Goal: Information Seeking & Learning: Learn about a topic

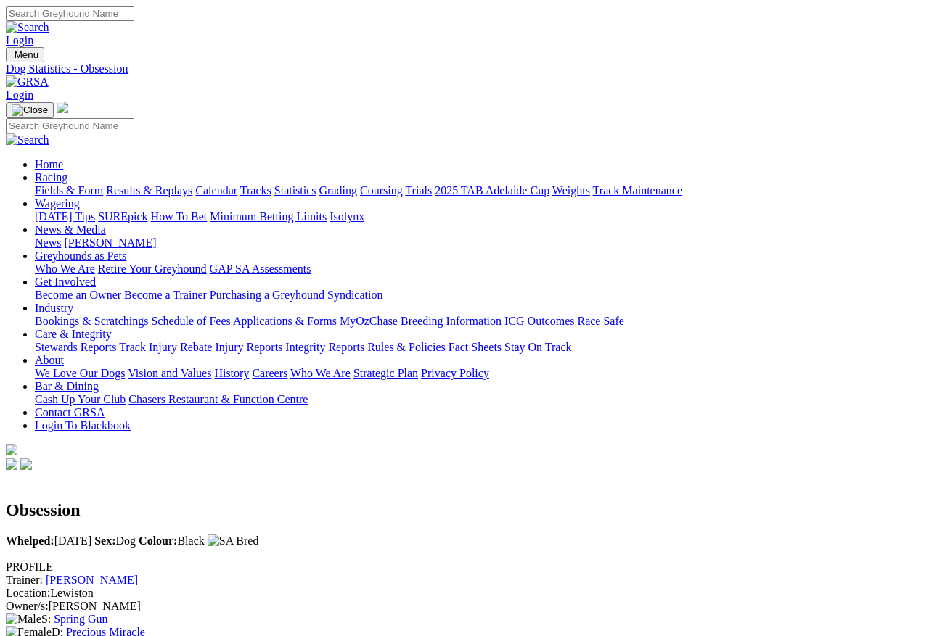
scroll to position [1568, 0]
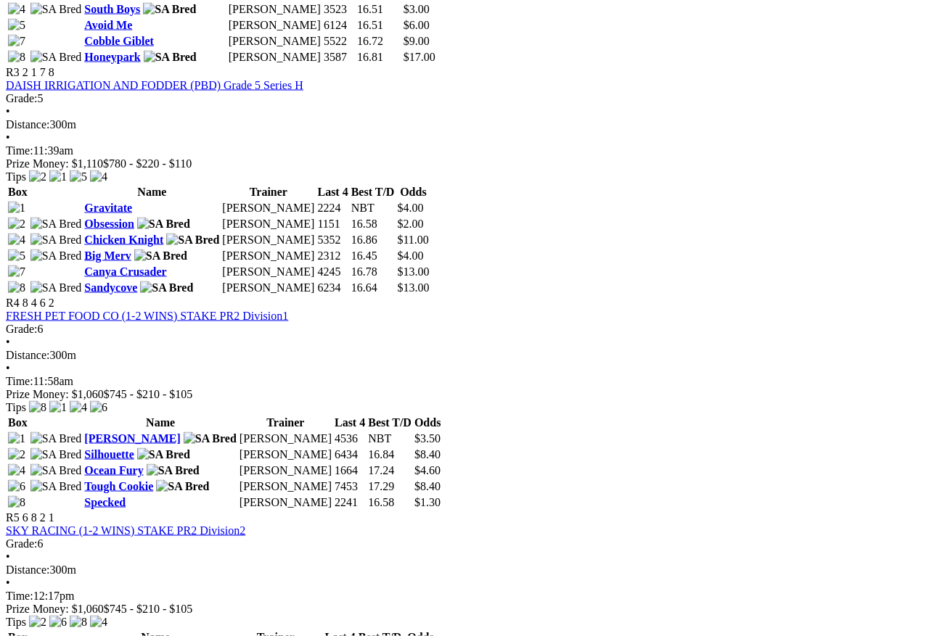
scroll to position [1276, 0]
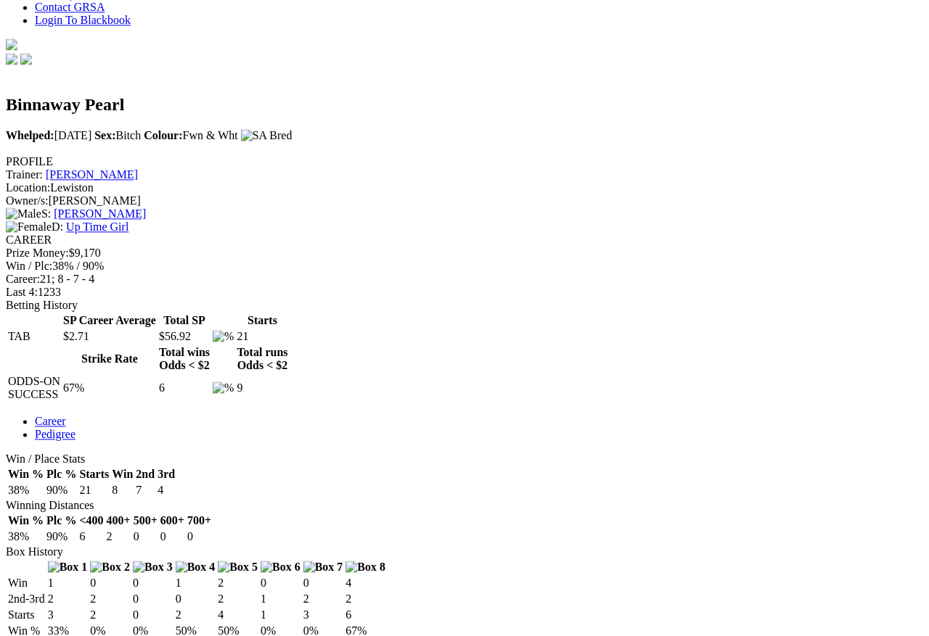
scroll to position [391, 0]
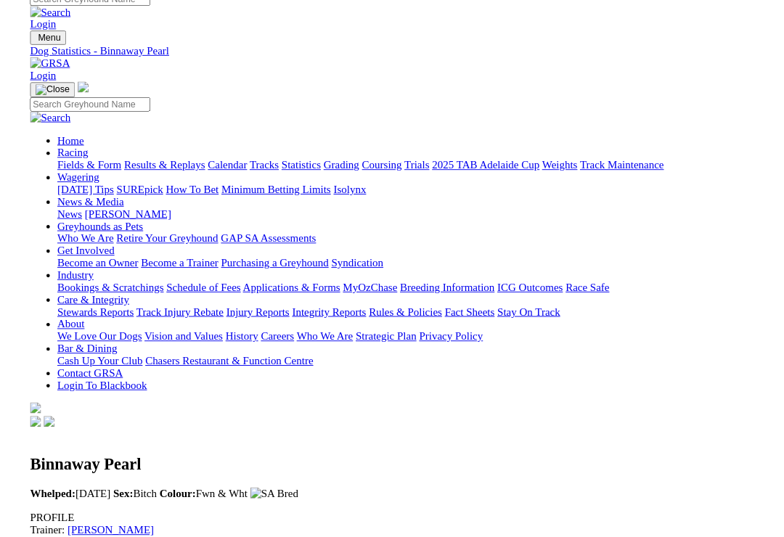
scroll to position [348, 0]
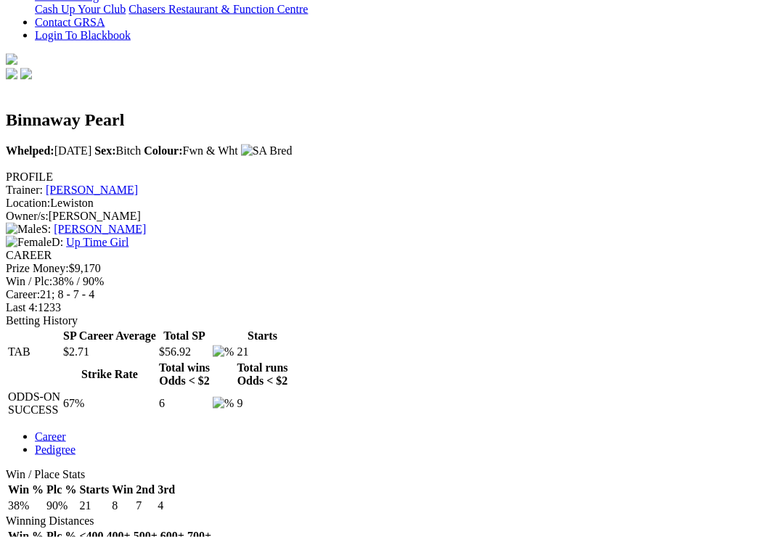
scroll to position [391, 0]
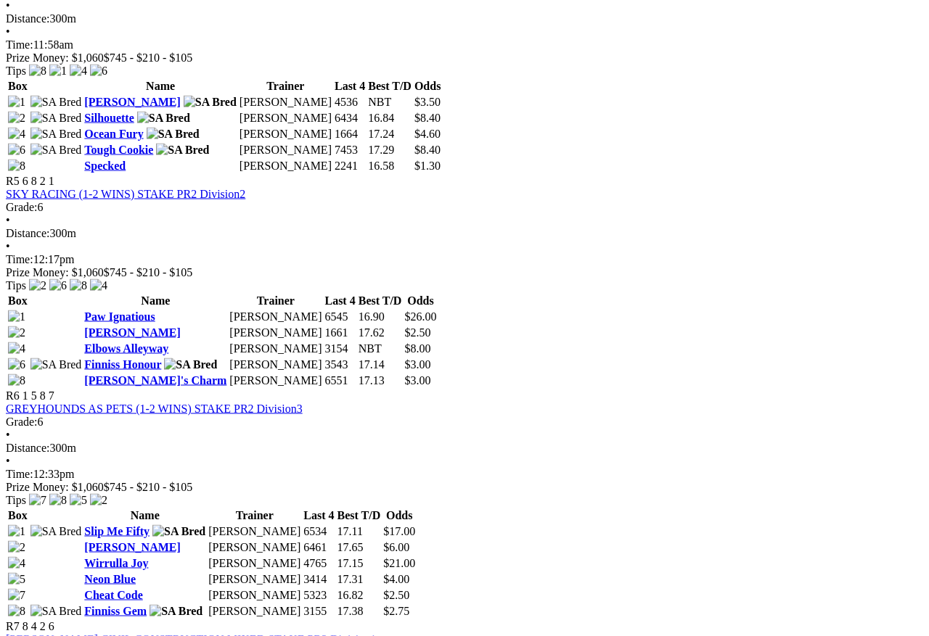
scroll to position [1480, 0]
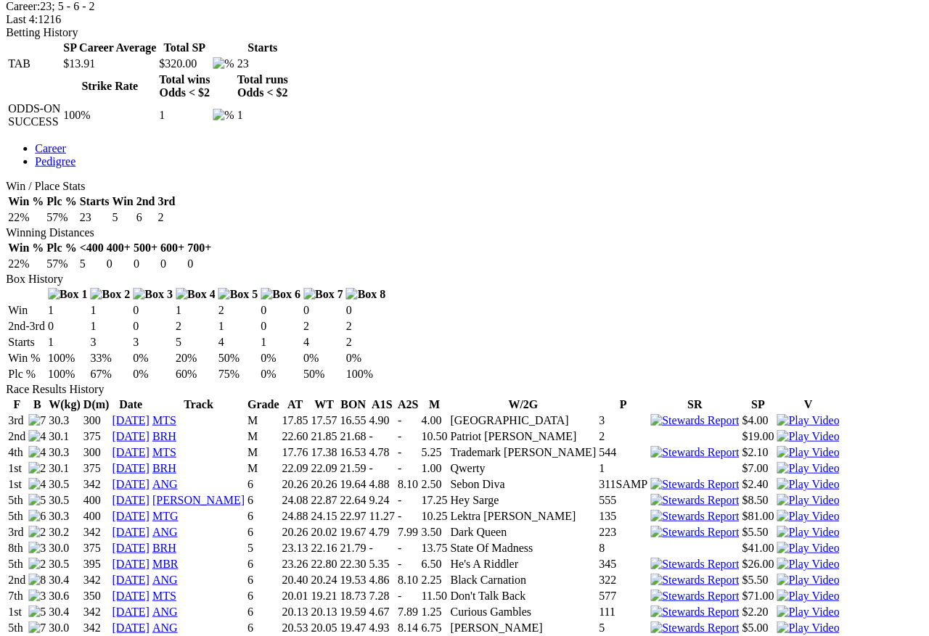
scroll to position [546, 11]
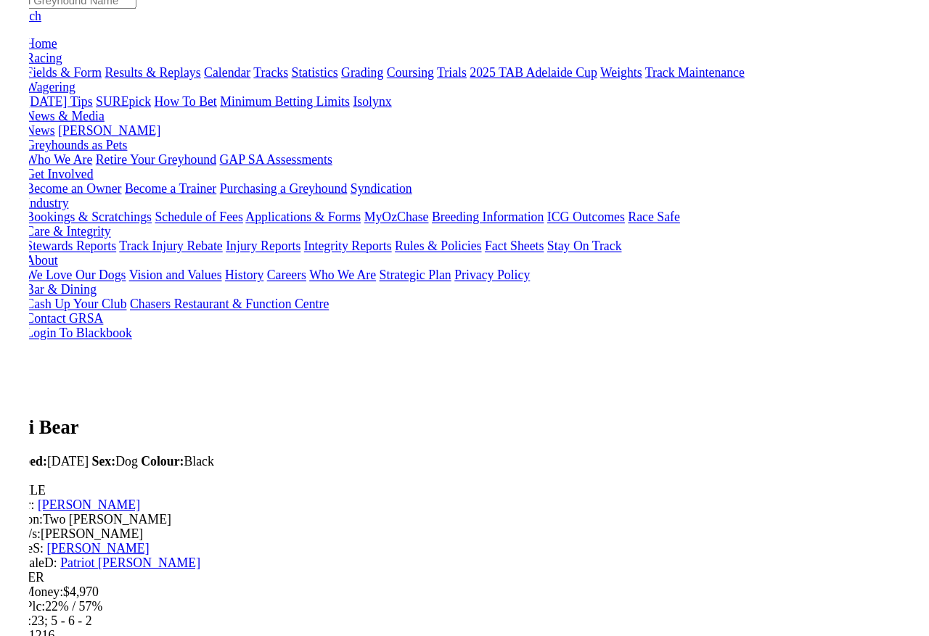
scroll to position [351, 0]
